Goal: Information Seeking & Learning: Check status

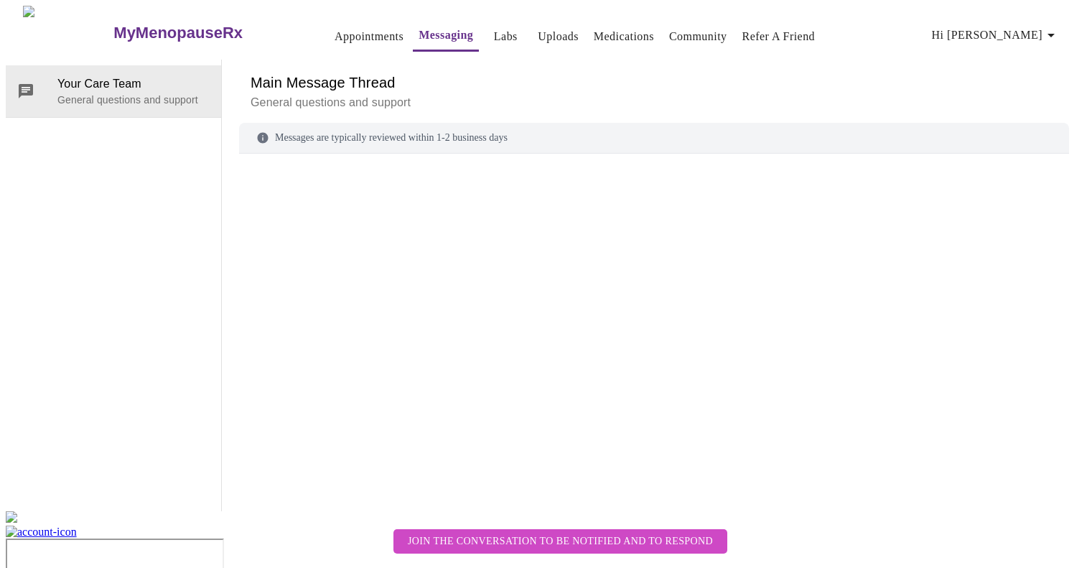
scroll to position [54, 0]
